Goal: Register for event/course

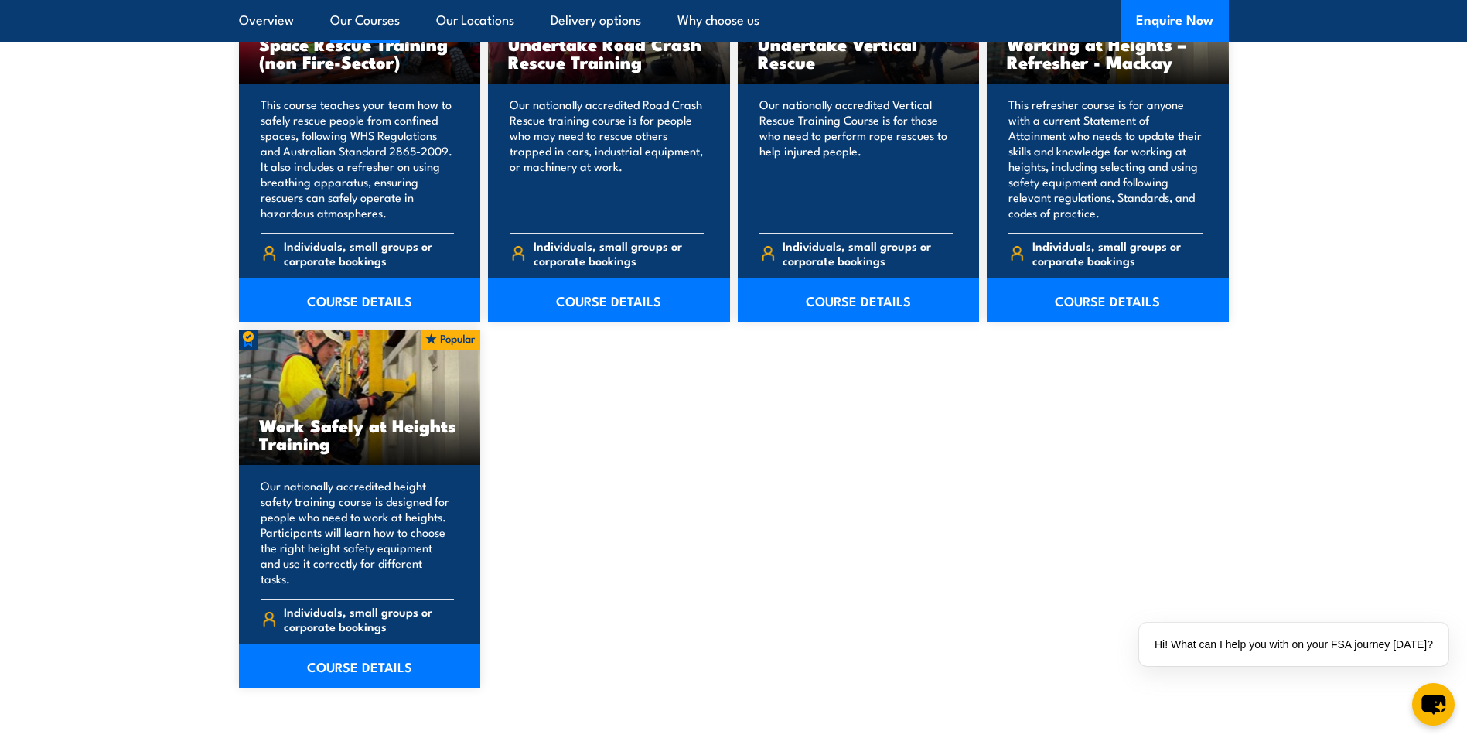
scroll to position [1624, 0]
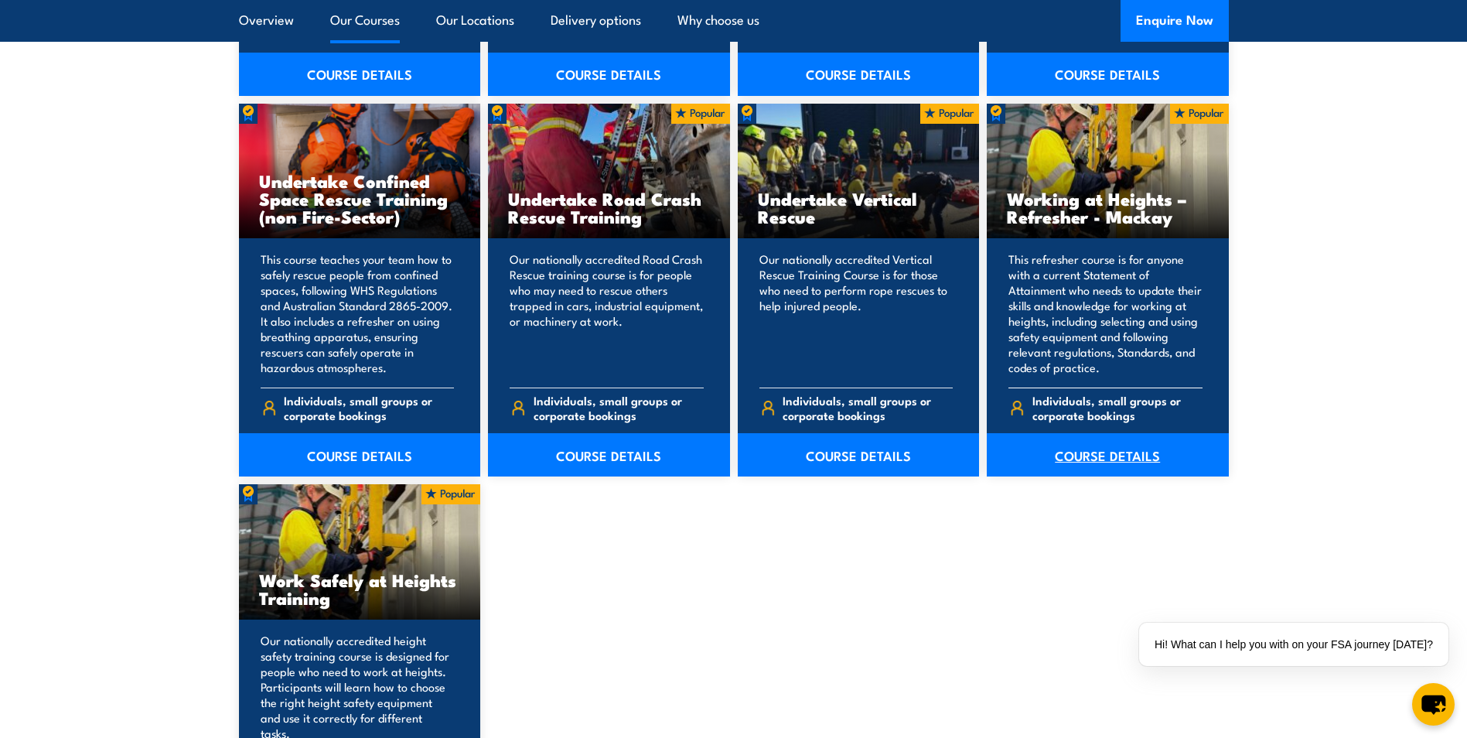
click at [1112, 460] on link "COURSE DETAILS" at bounding box center [1108, 454] width 242 height 43
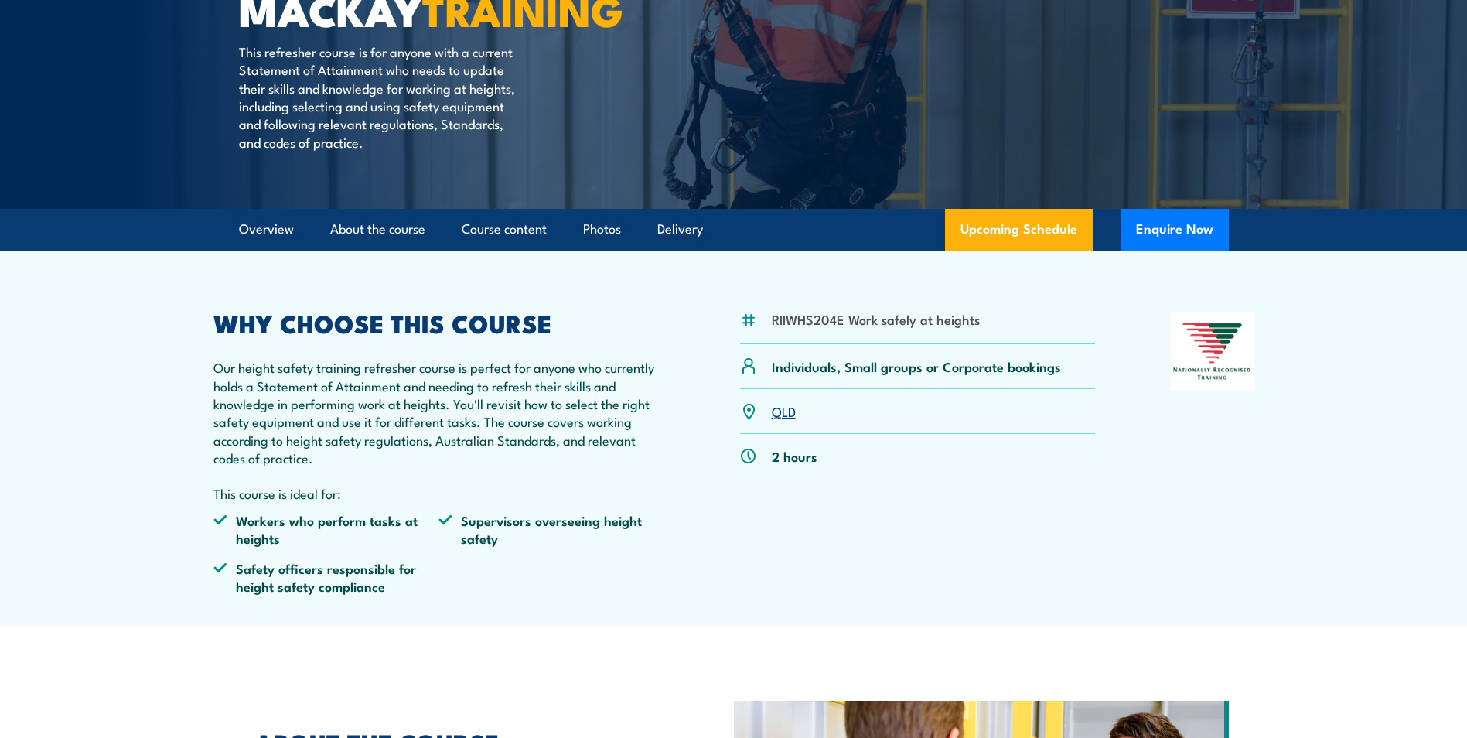
scroll to position [309, 0]
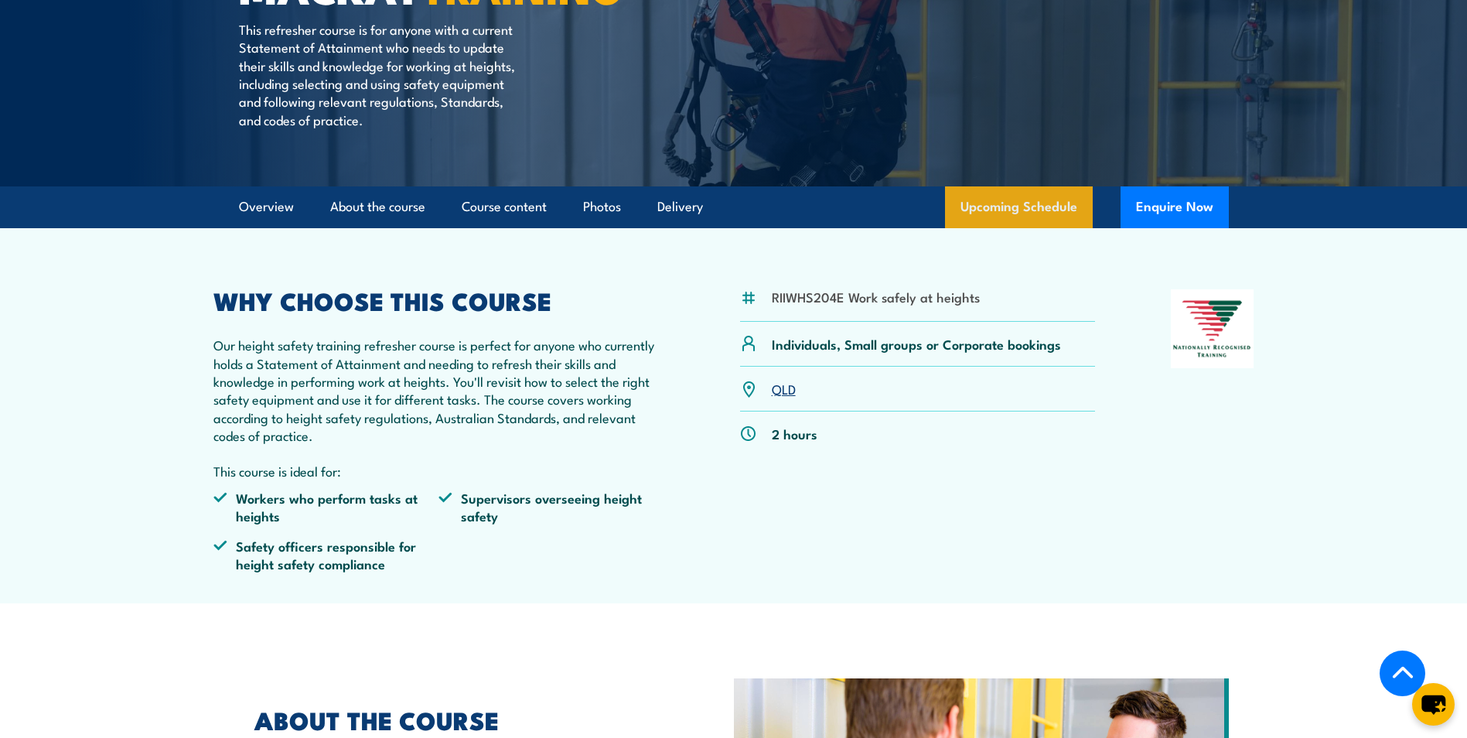
click at [1047, 228] on link "Upcoming Schedule" at bounding box center [1019, 207] width 148 height 42
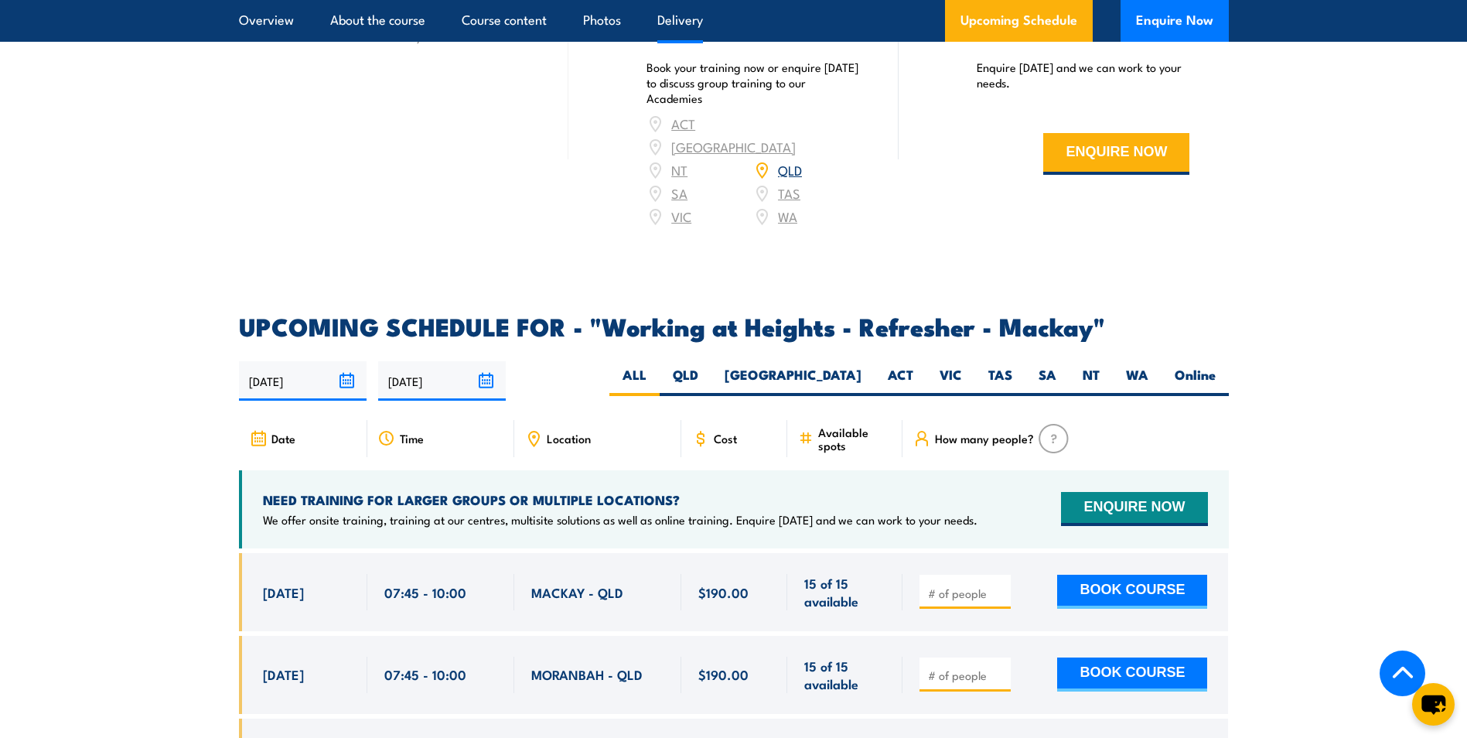
scroll to position [1787, 0]
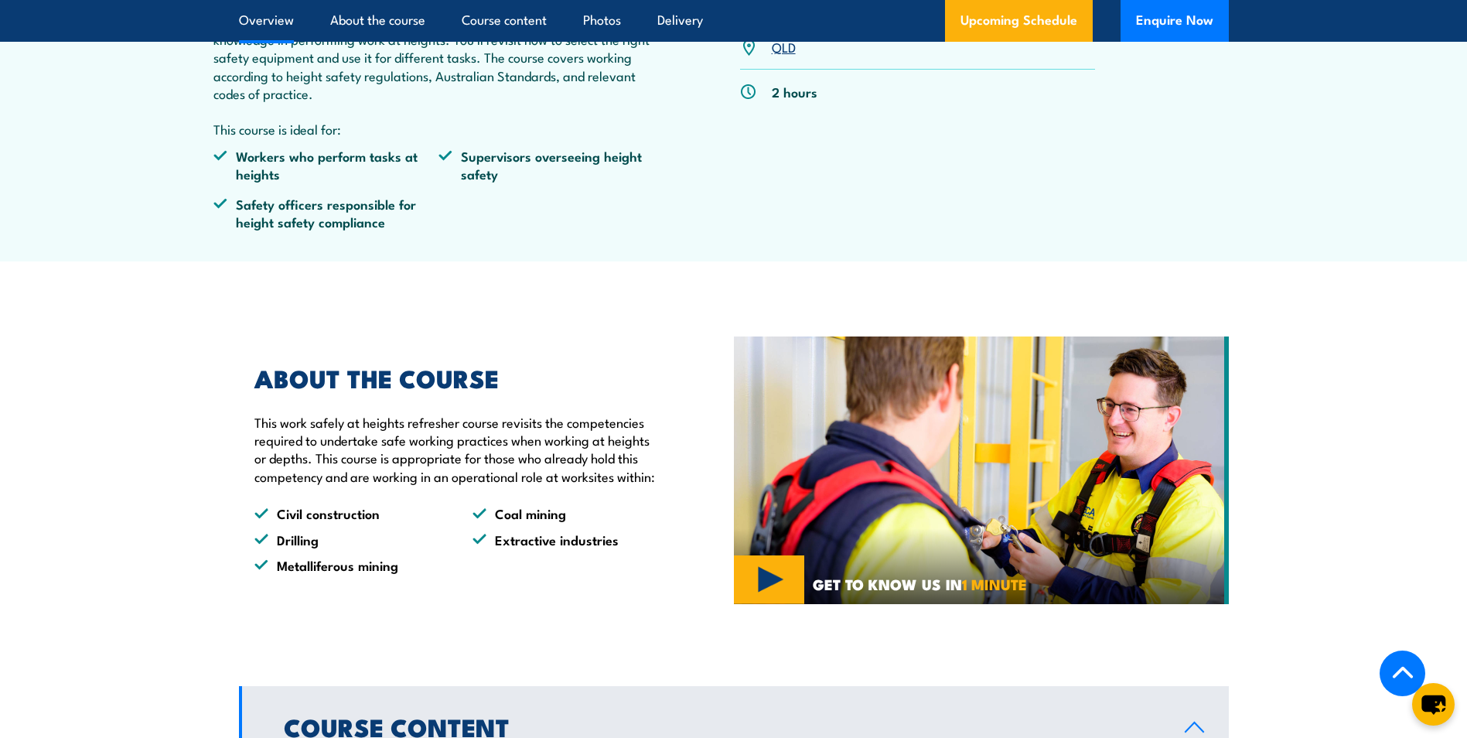
scroll to position [309, 0]
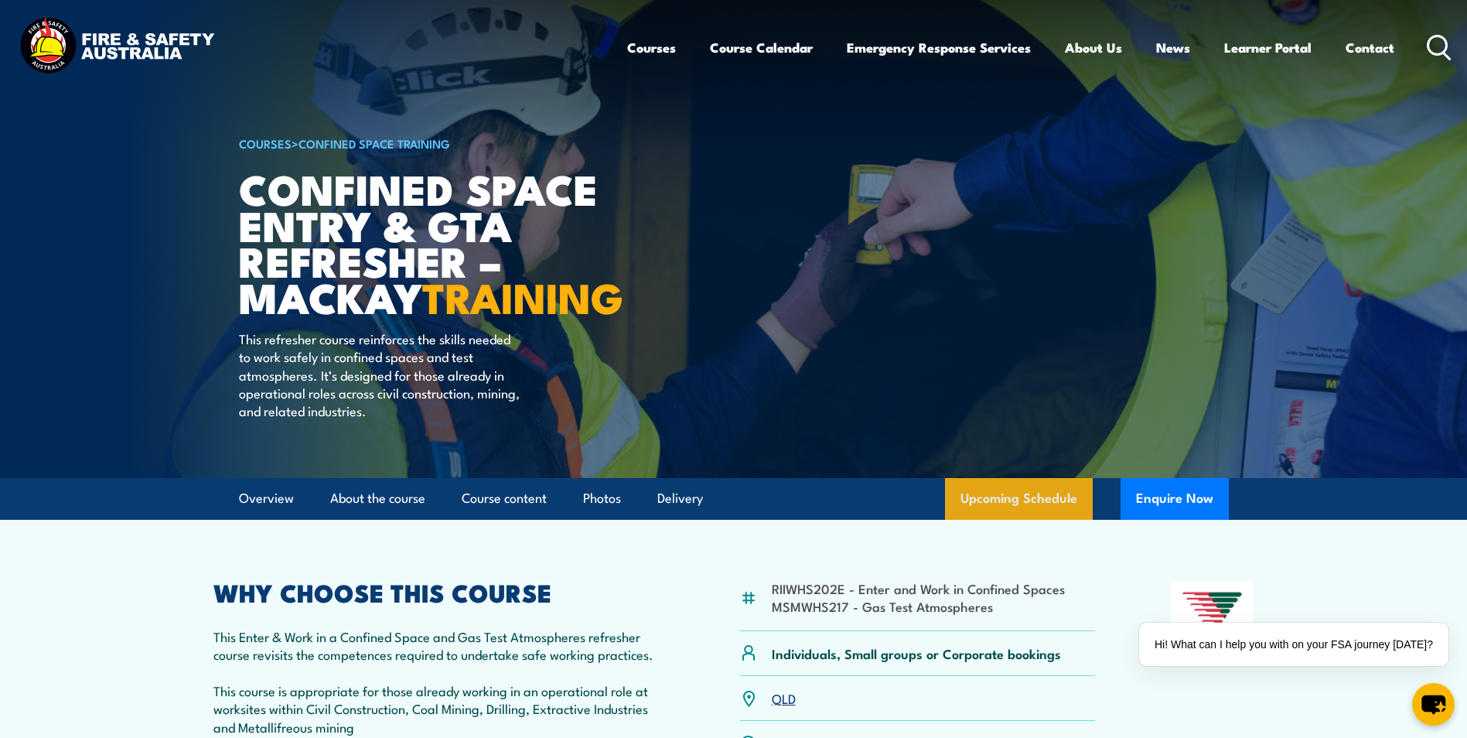
click at [1063, 520] on link "Upcoming Schedule" at bounding box center [1019, 499] width 148 height 42
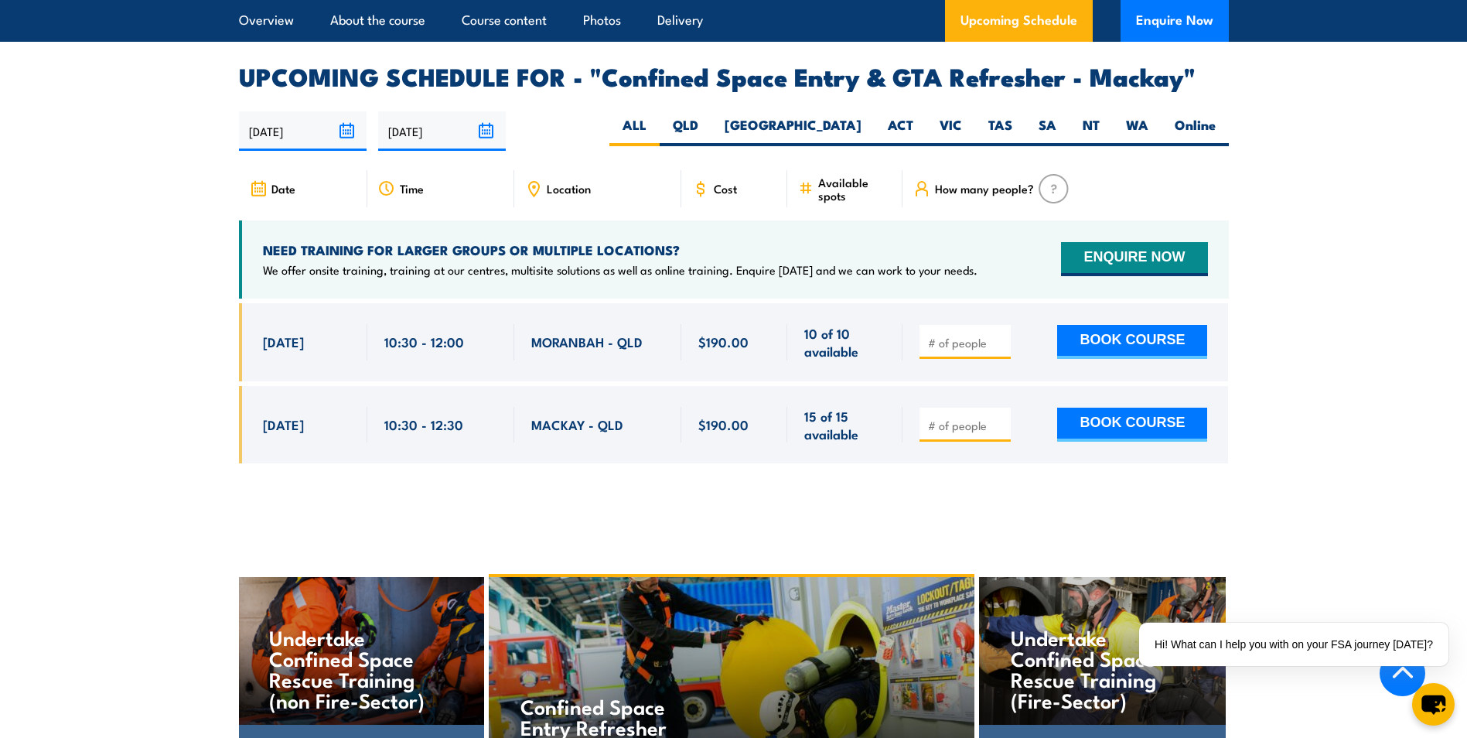
scroll to position [2360, 0]
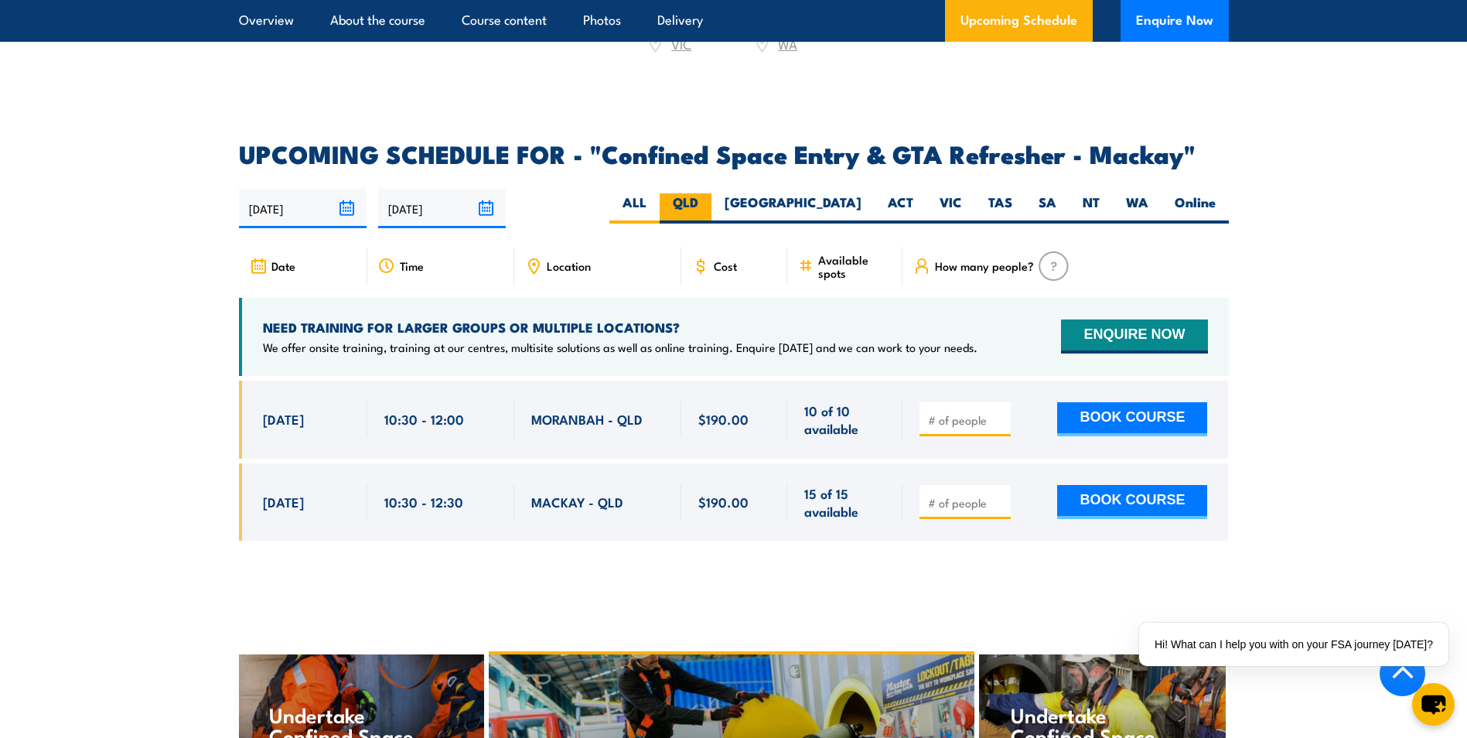
click at [712, 214] on label "QLD" at bounding box center [686, 208] width 52 height 30
click at [709, 203] on input "QLD" at bounding box center [703, 198] width 10 height 10
radio input "true"
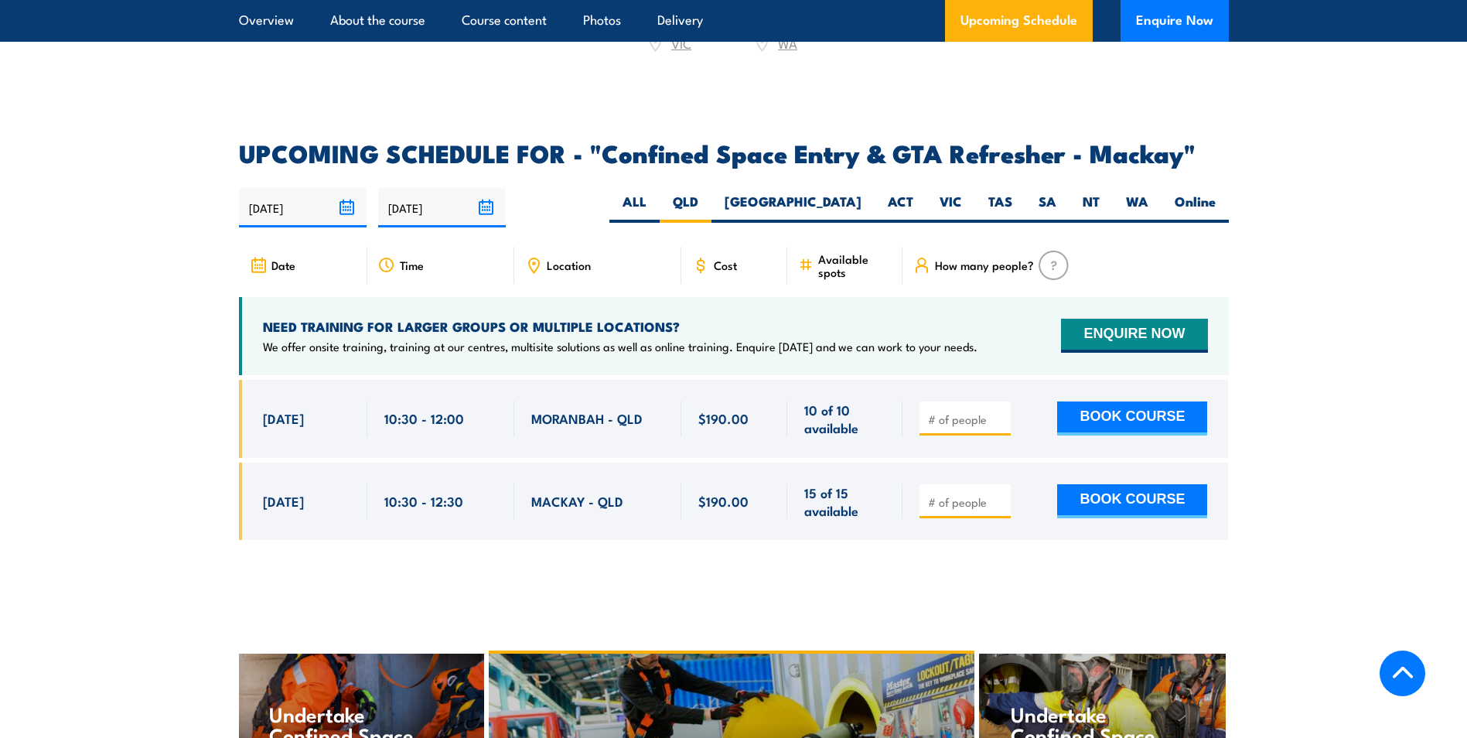
scroll to position [2360, 0]
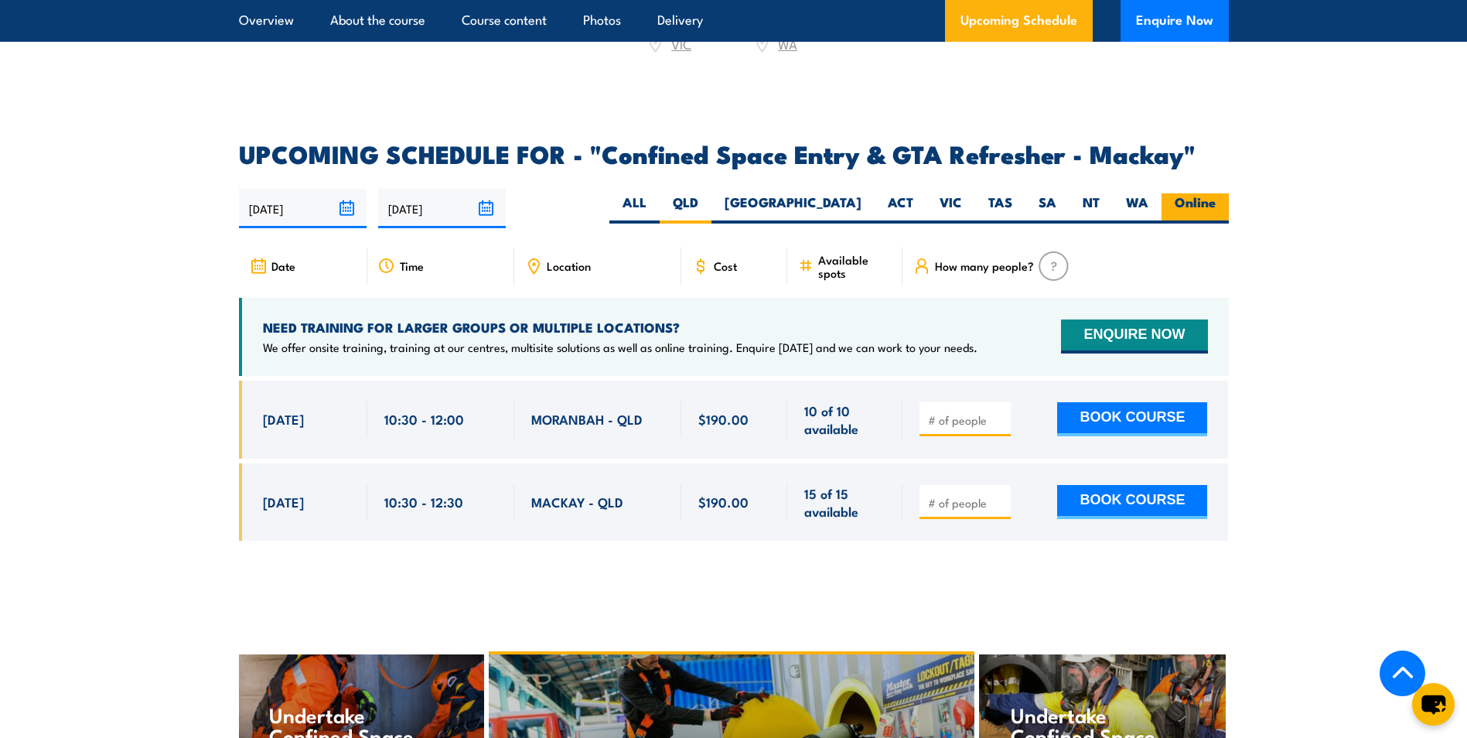
click at [1196, 220] on label "Online" at bounding box center [1195, 208] width 67 height 30
click at [1216, 203] on input "Online" at bounding box center [1221, 198] width 10 height 10
radio input "true"
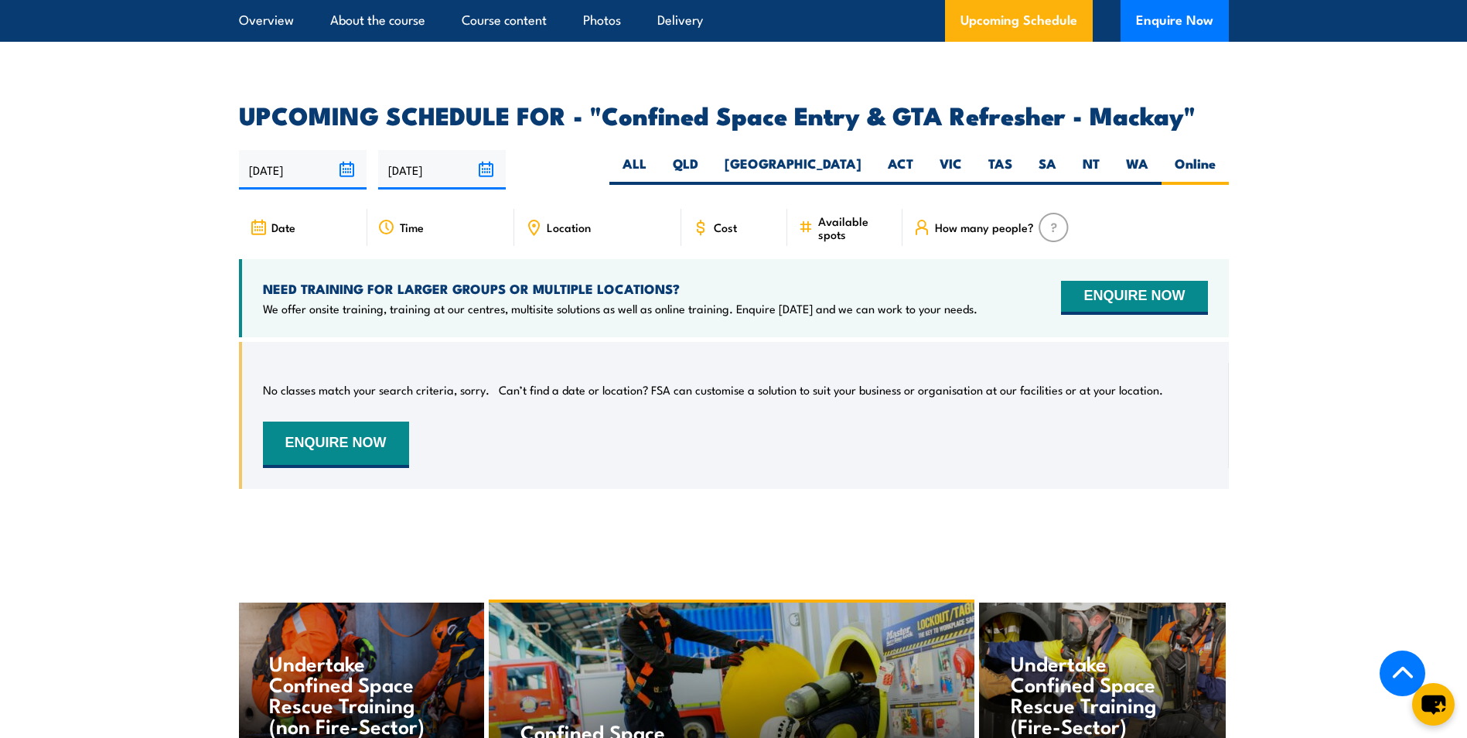
scroll to position [2360, 0]
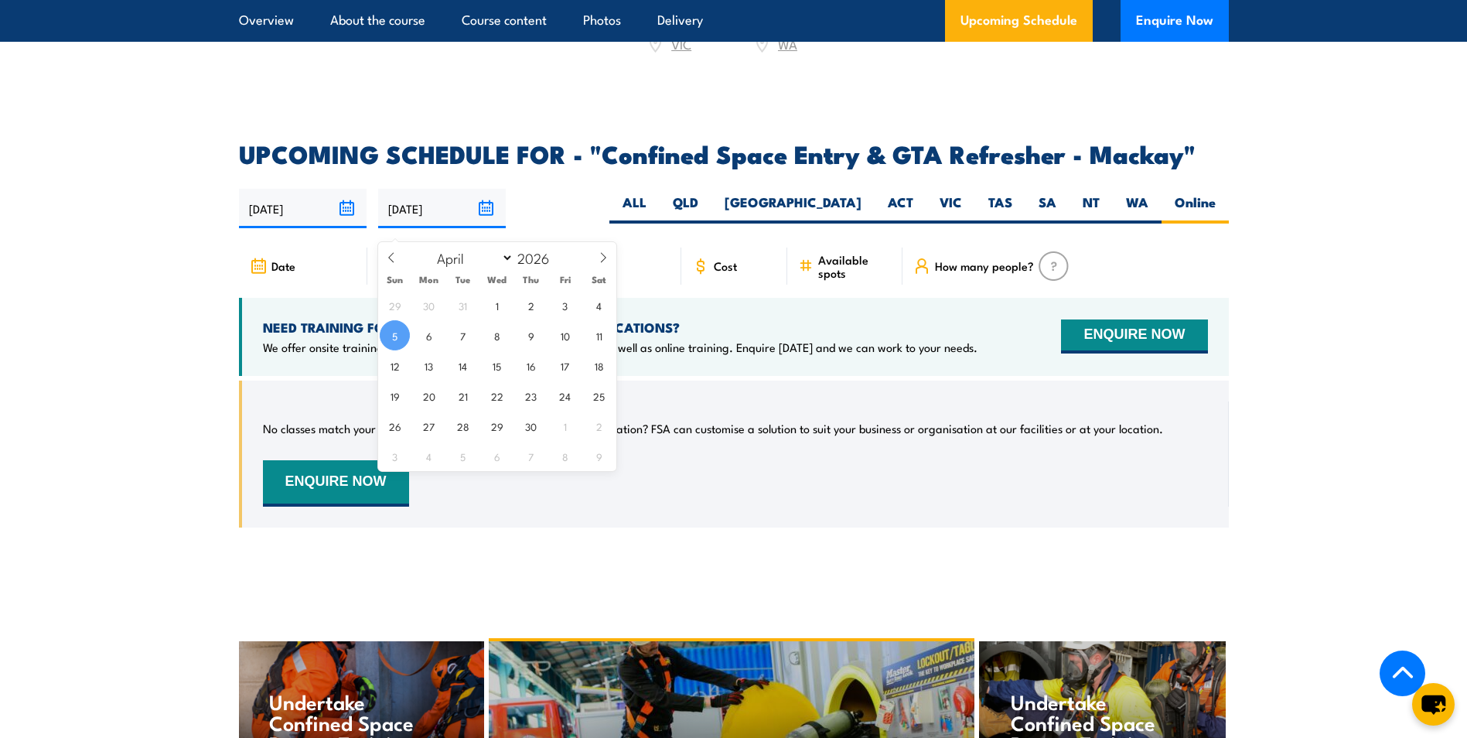
click at [489, 217] on input "[DATE]" at bounding box center [442, 208] width 128 height 39
click at [386, 254] on icon at bounding box center [391, 257] width 11 height 11
select select "0"
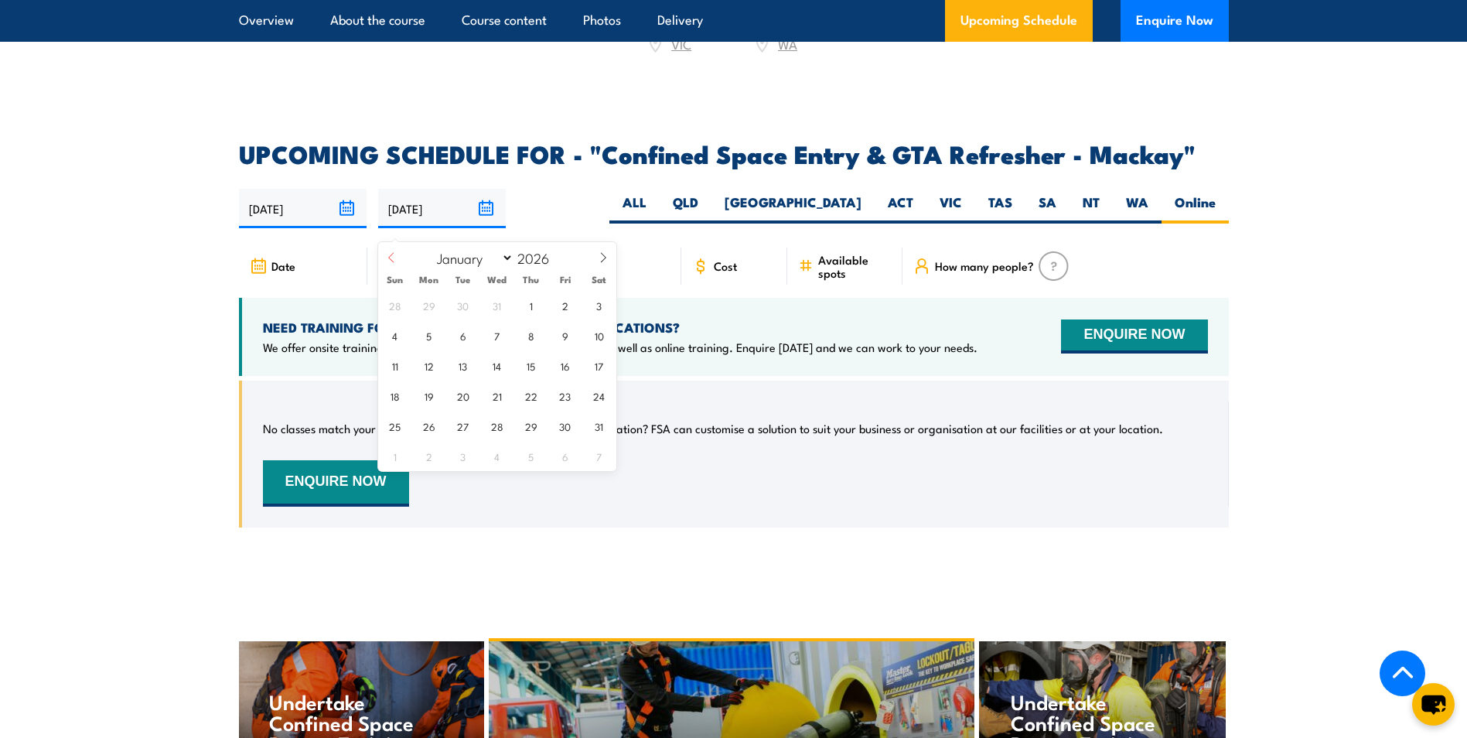
click at [386, 254] on icon at bounding box center [391, 257] width 11 height 11
type input "2025"
click at [386, 254] on icon at bounding box center [391, 257] width 11 height 11
click at [592, 253] on span at bounding box center [603, 263] width 26 height 42
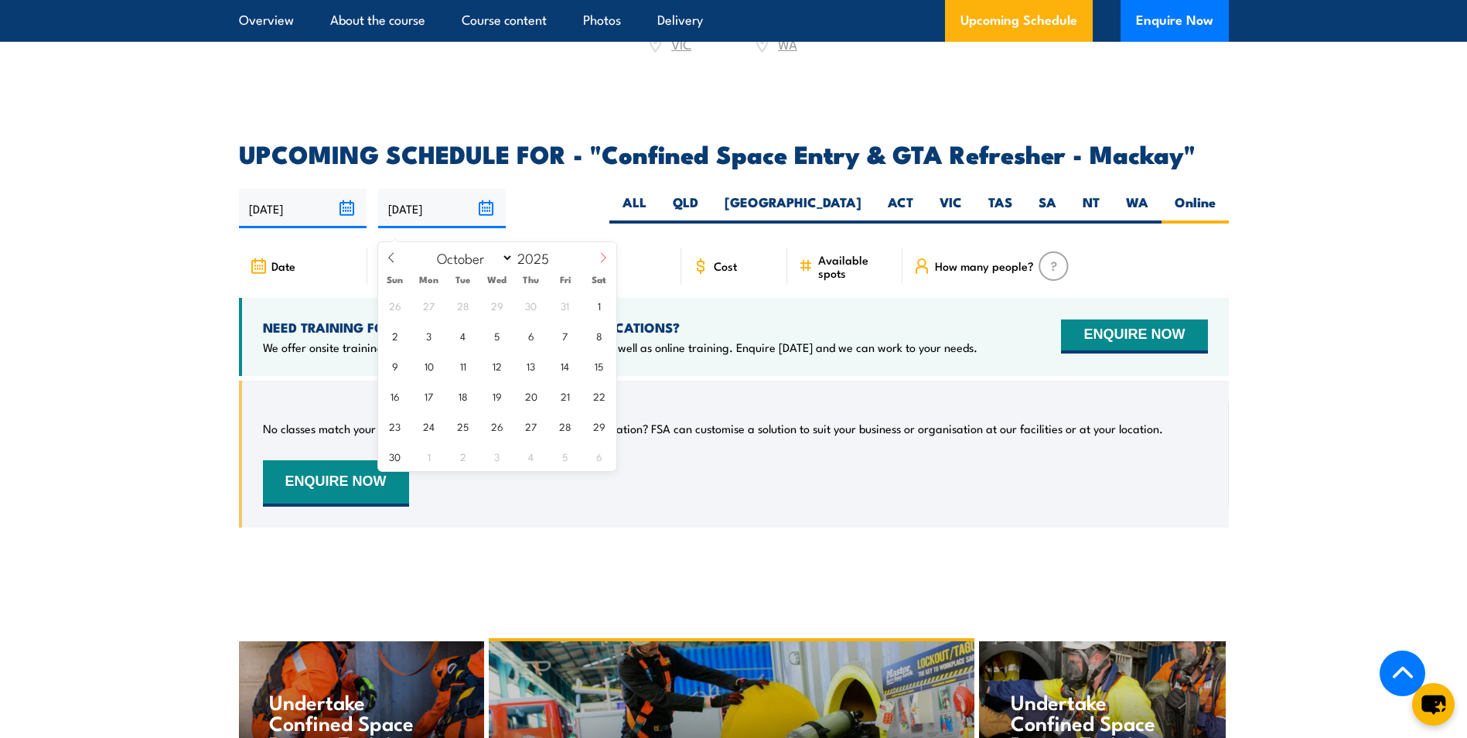
select select "10"
click at [599, 370] on span "15" at bounding box center [599, 365] width 30 height 30
type input "15/11/2025"
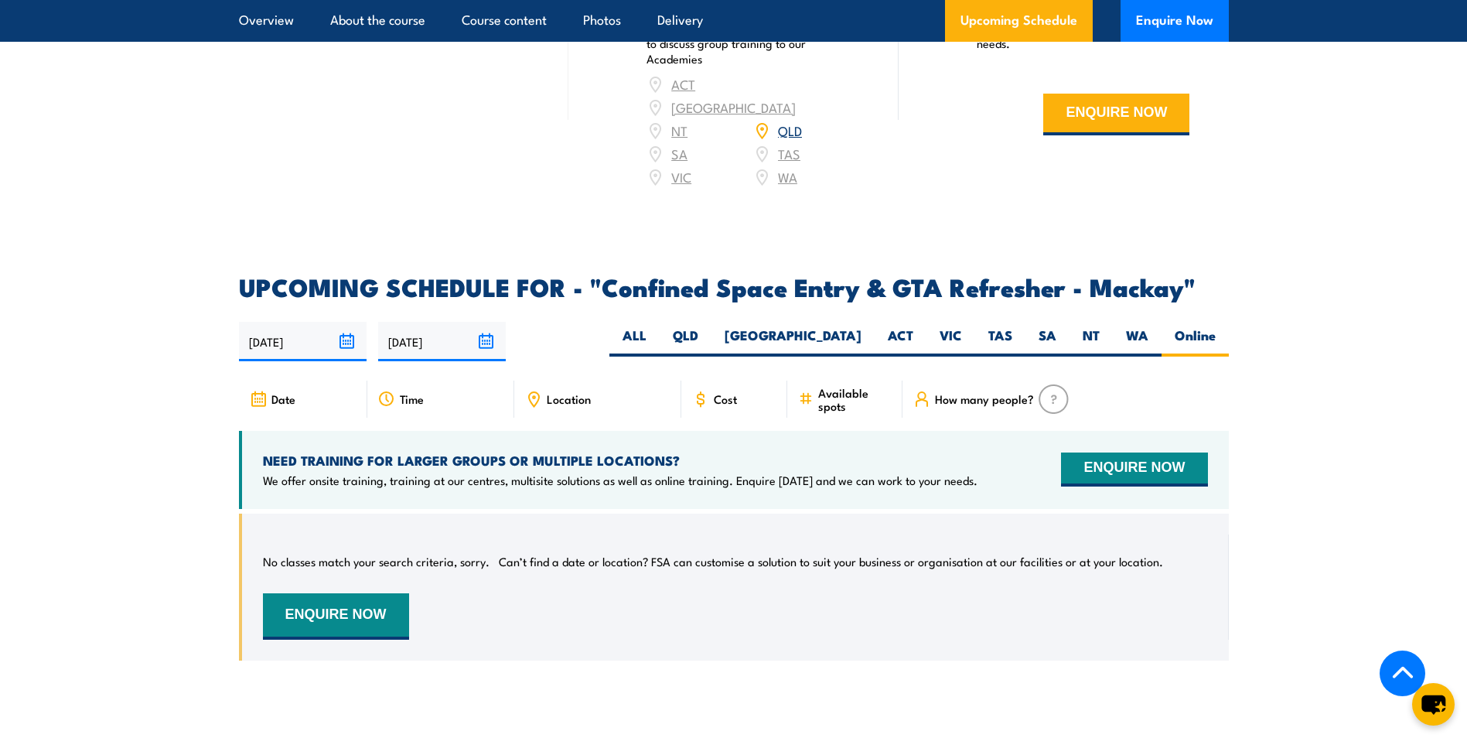
scroll to position [2205, 0]
